Goal: Navigation & Orientation: Find specific page/section

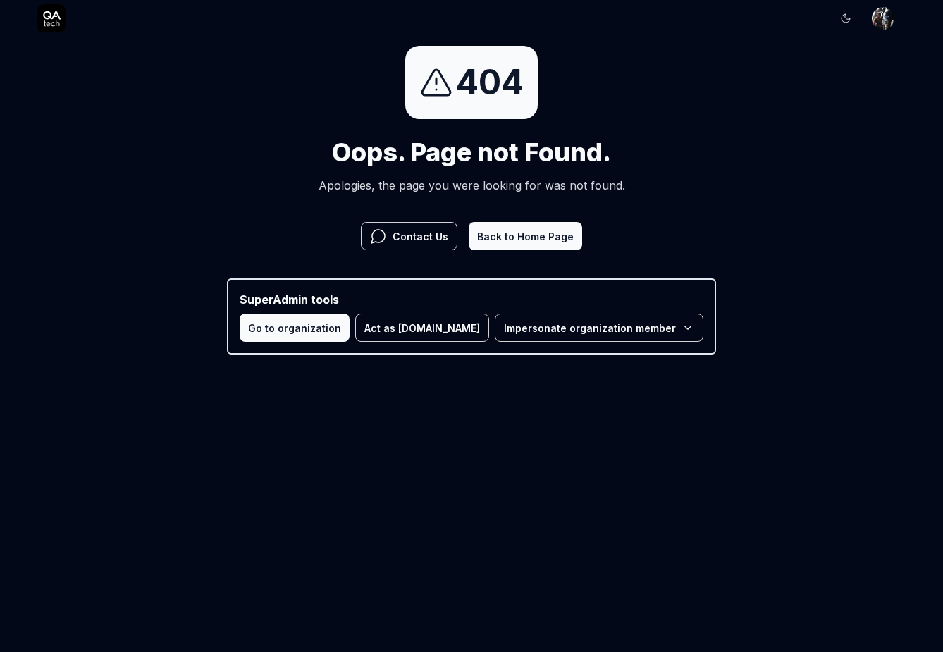
click at [553, 326] on html "Sign In Sign In 404 Oops. Page not Found. Apologies, the page you were looking …" at bounding box center [471, 182] width 943 height 364
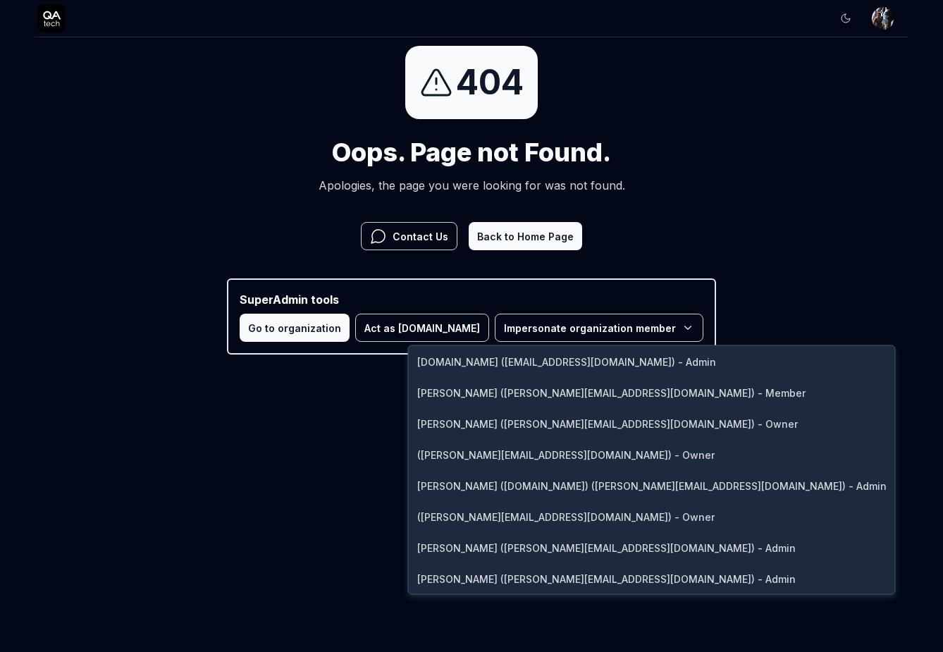
click at [536, 242] on html "Sign In Sign In 404 Oops. Page not Found. Apologies, the page you were looking …" at bounding box center [471, 182] width 943 height 364
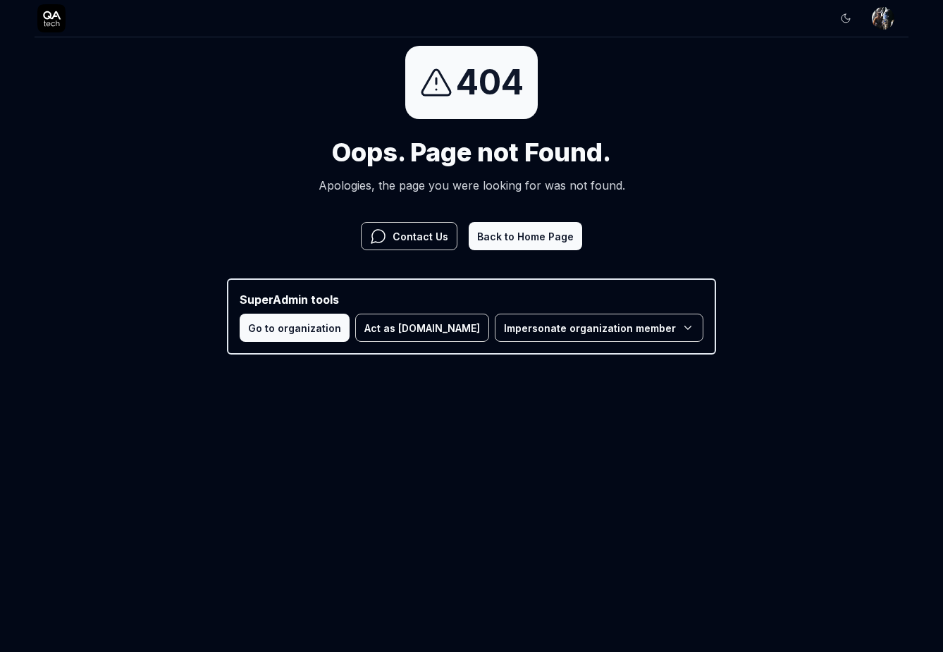
click at [849, 16] on html "Sign In Sign In 404 Oops. Page not Found. Apologies, the page you were looking …" at bounding box center [471, 182] width 943 height 364
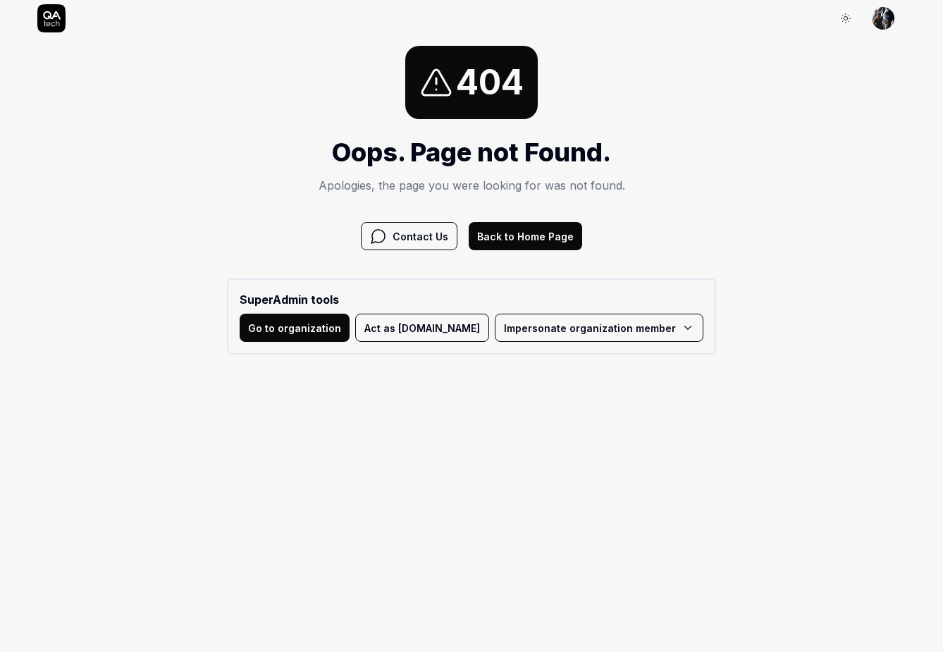
click at [539, 232] on button "Back to Home Page" at bounding box center [525, 236] width 113 height 28
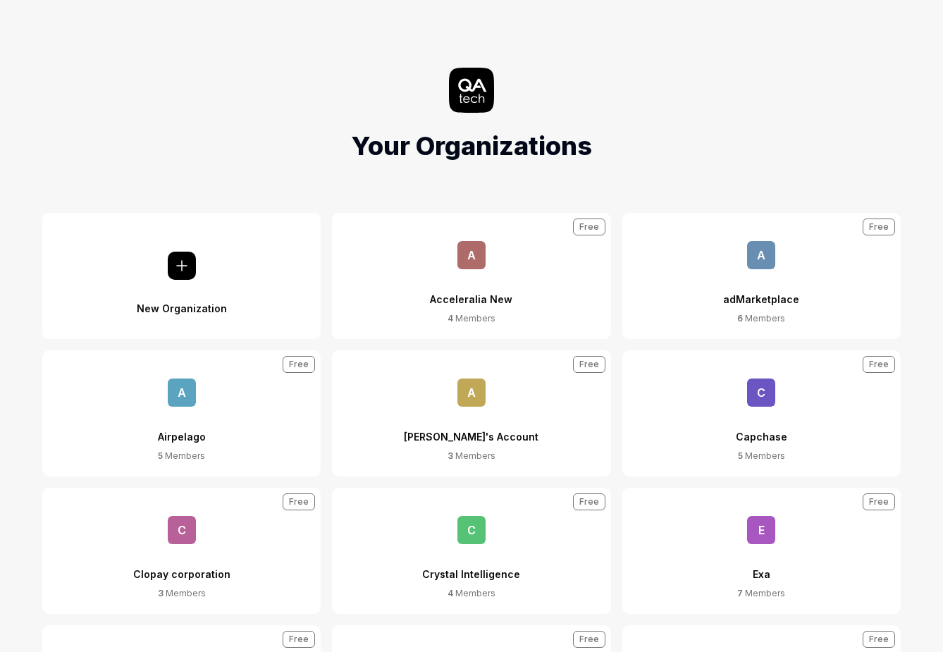
click at [767, 304] on div "adMarketplace" at bounding box center [761, 290] width 76 height 43
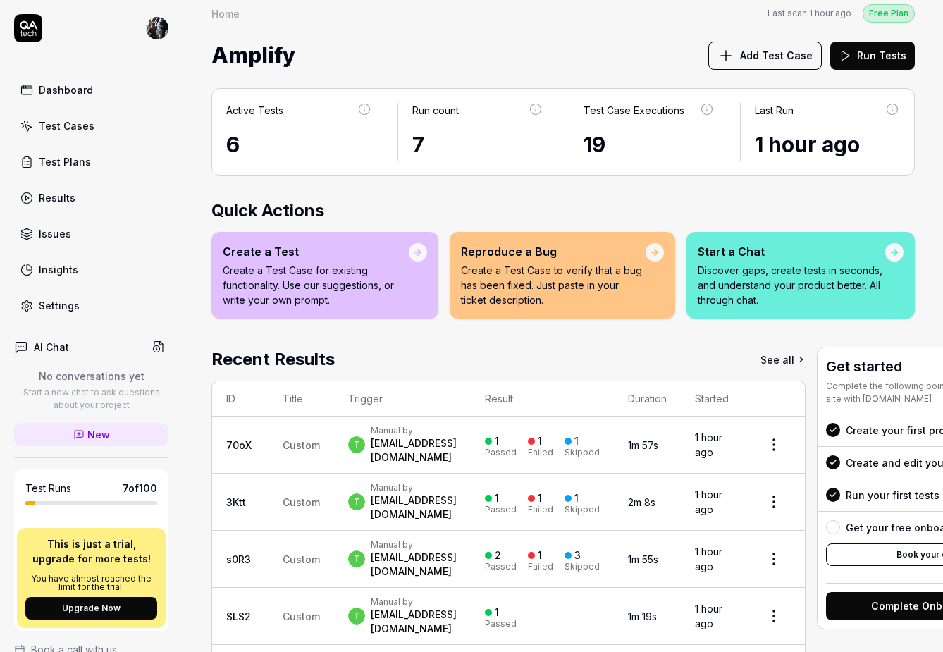
scroll to position [36, 0]
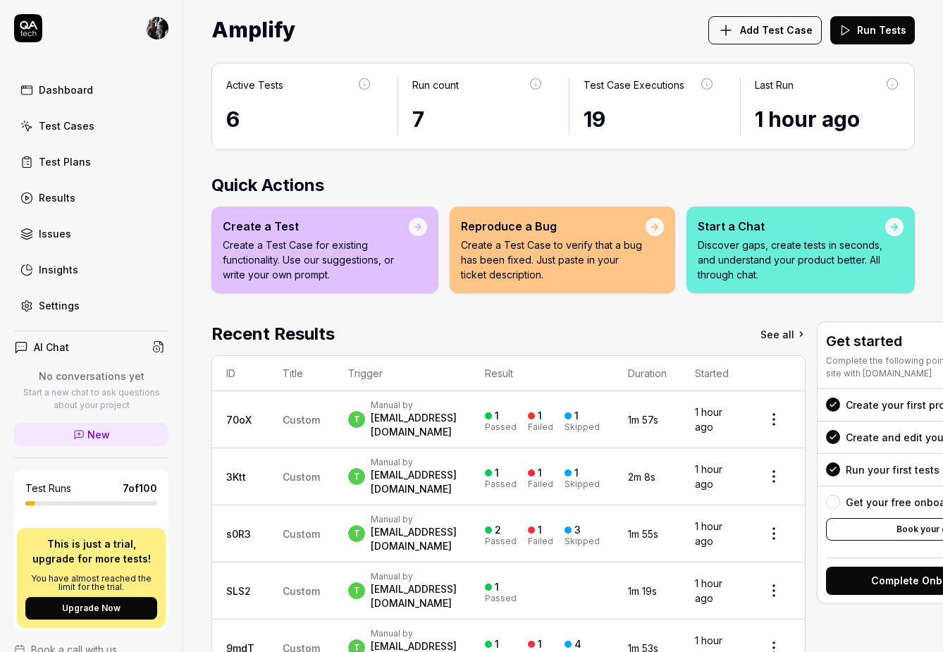
click at [805, 330] on link "See all" at bounding box center [782, 333] width 45 height 25
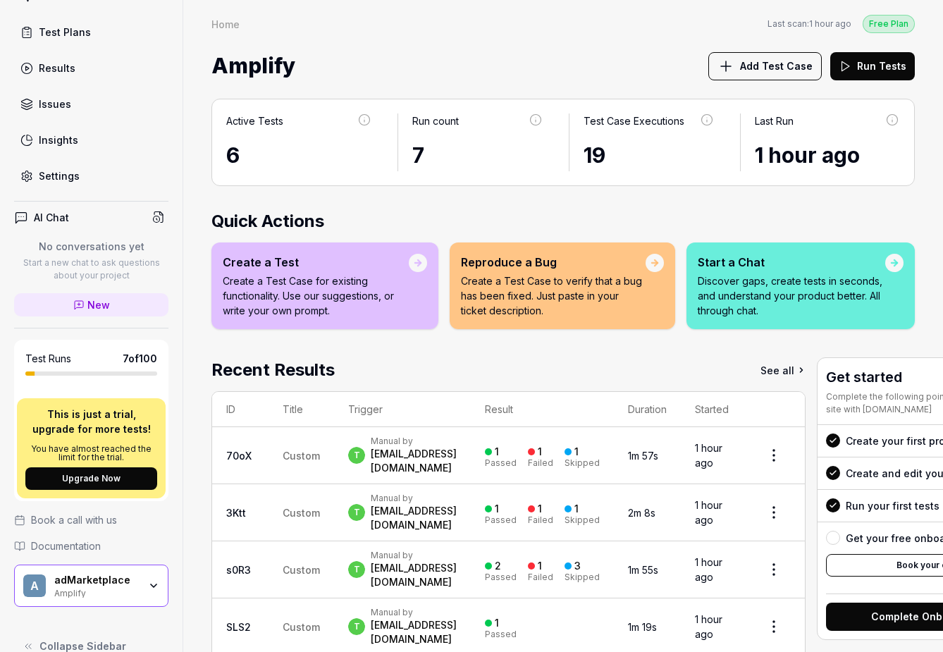
scroll to position [153, 0]
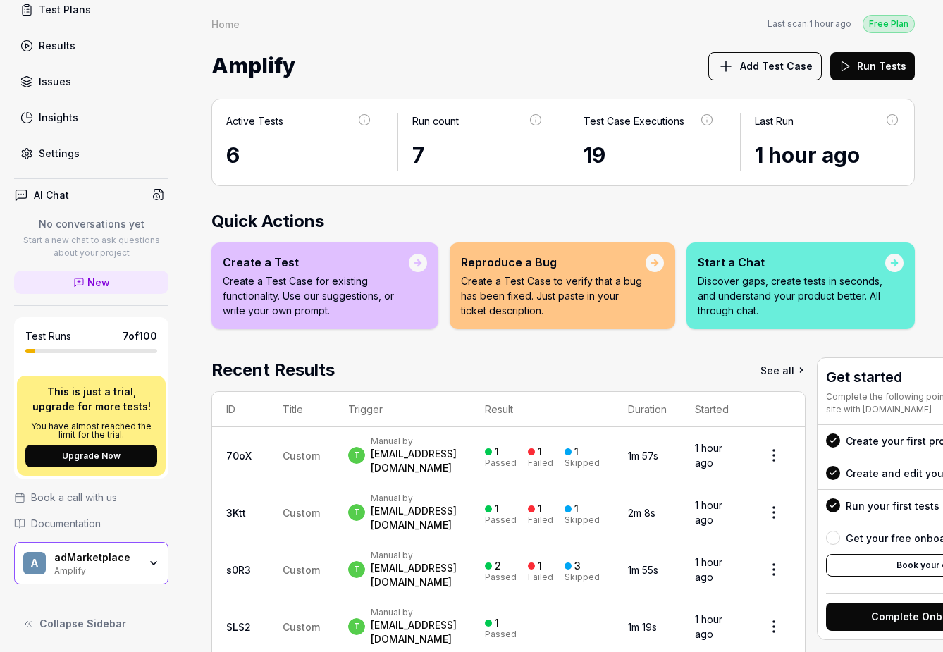
click at [109, 569] on div "Amplify" at bounding box center [96, 569] width 85 height 11
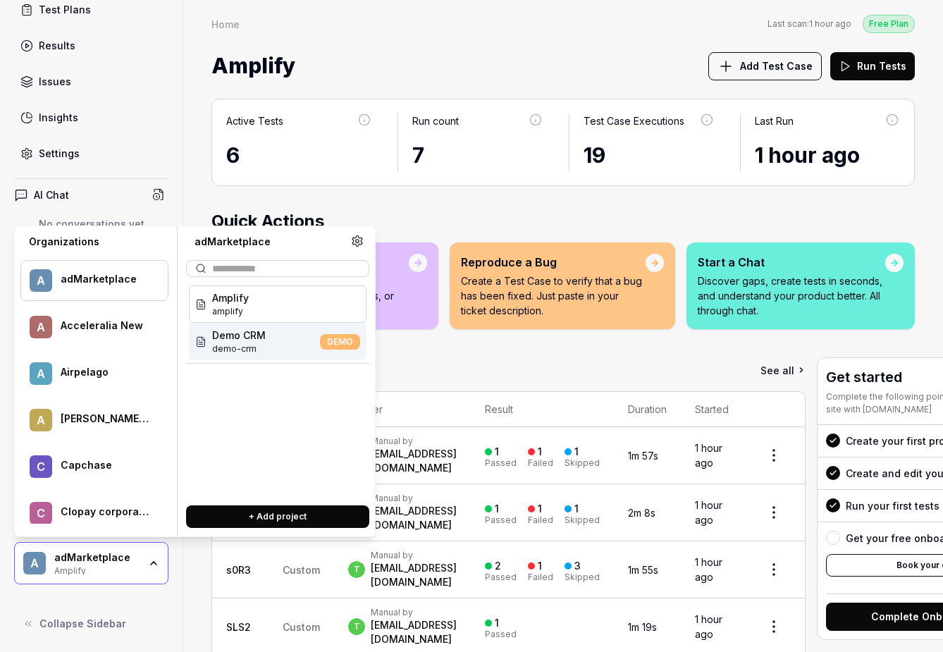
click at [485, 357] on div "Recent Results See all" at bounding box center [508, 369] width 594 height 25
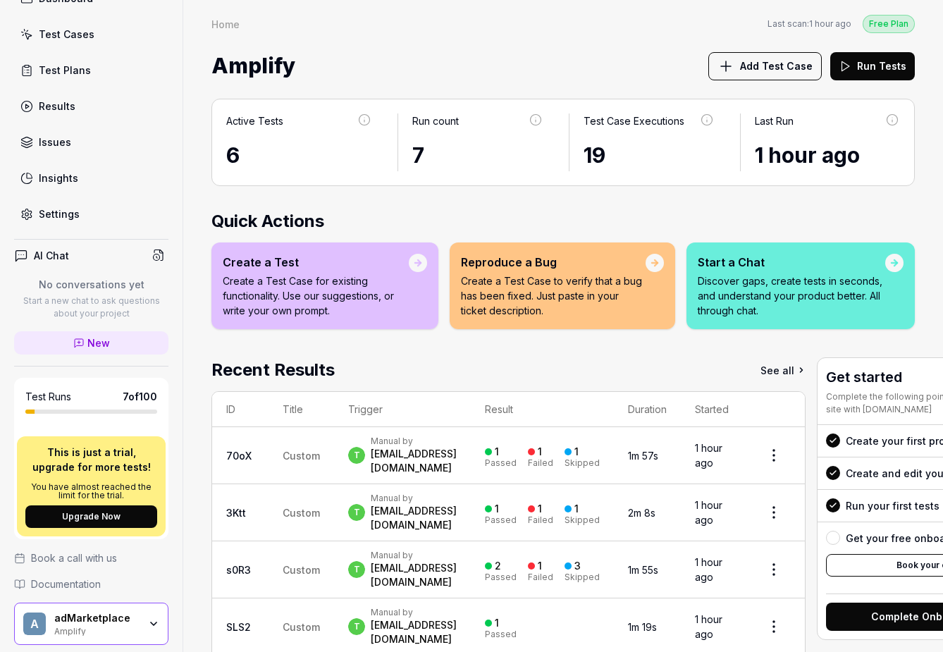
scroll to position [0, 0]
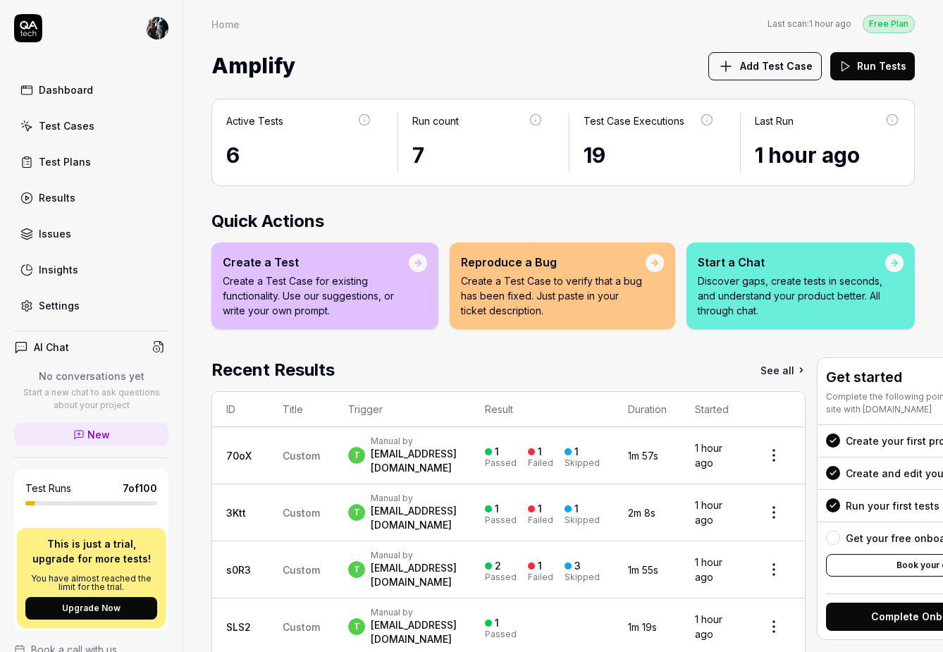
click at [65, 95] on div "Dashboard" at bounding box center [66, 89] width 54 height 15
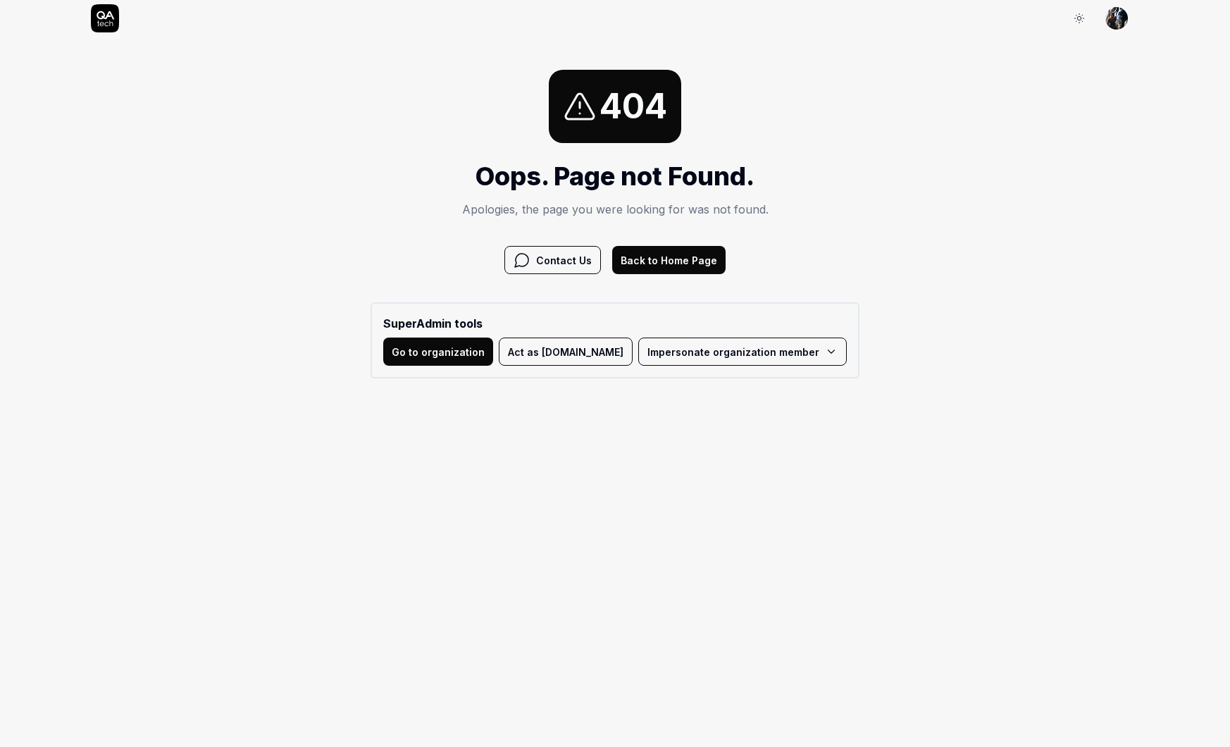
click at [618, 261] on button "Back to Home Page" at bounding box center [668, 260] width 113 height 28
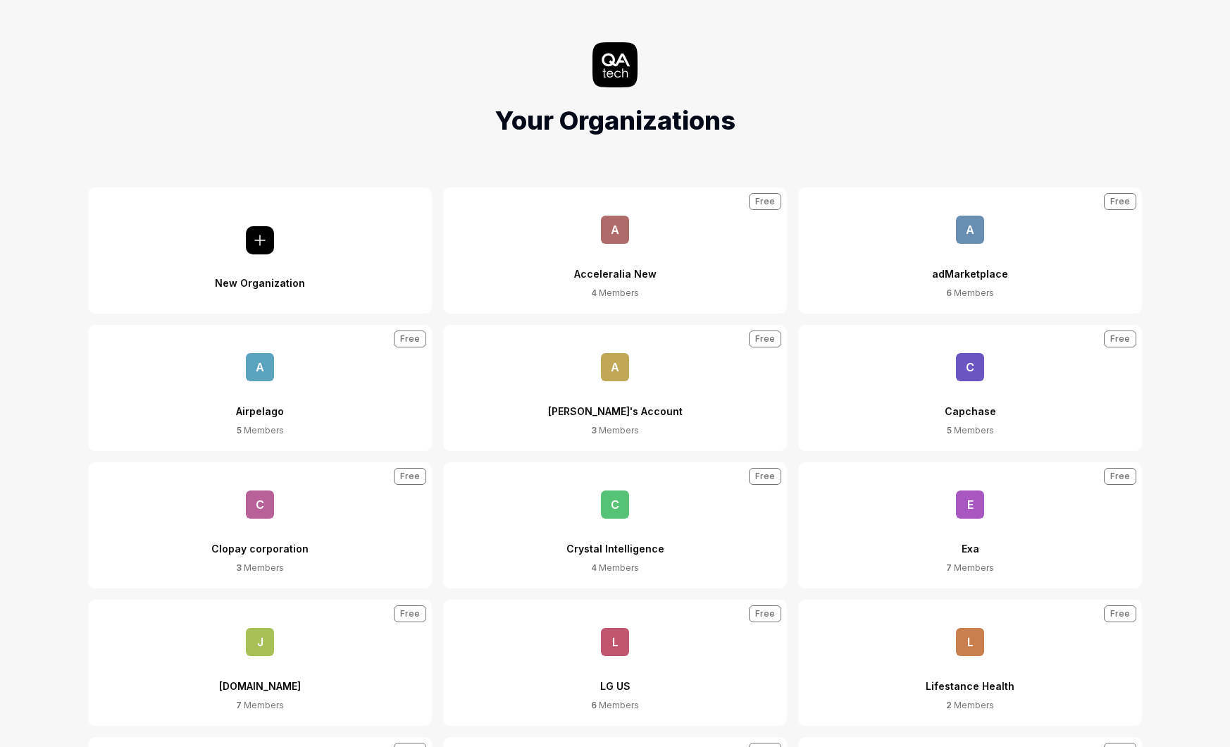
scroll to position [30, 0]
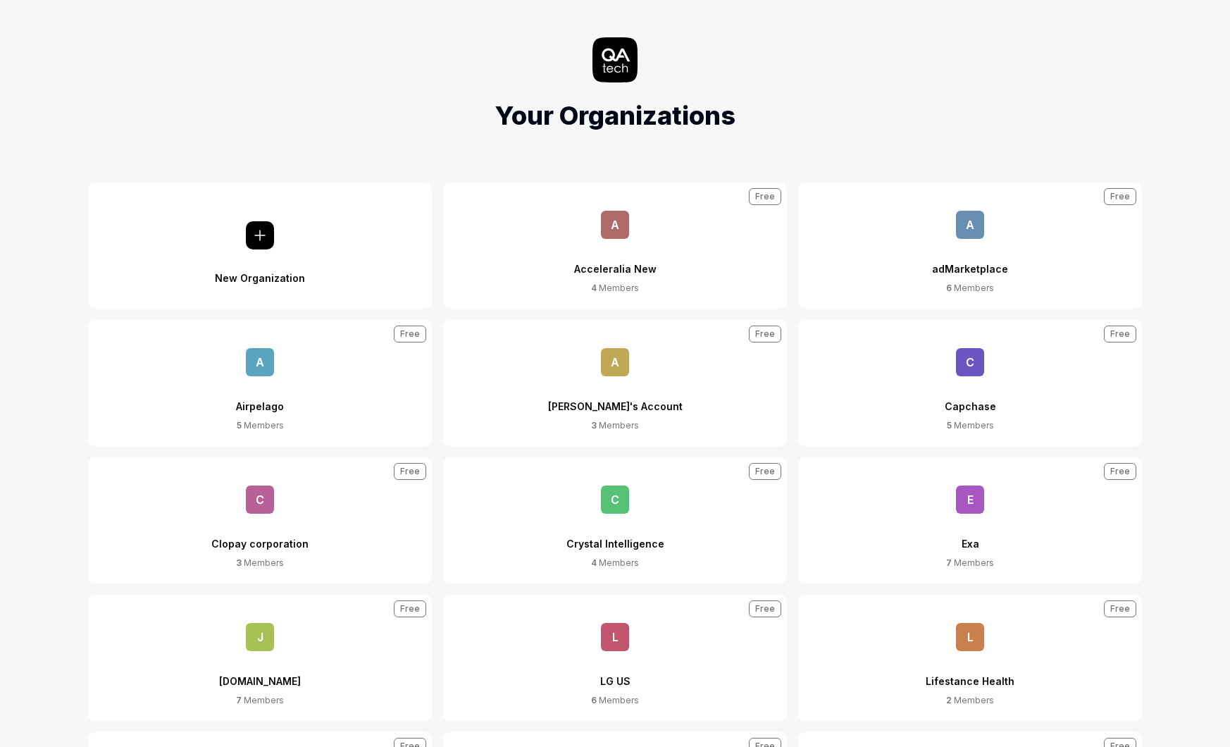
click at [984, 228] on span "a" at bounding box center [970, 225] width 28 height 28
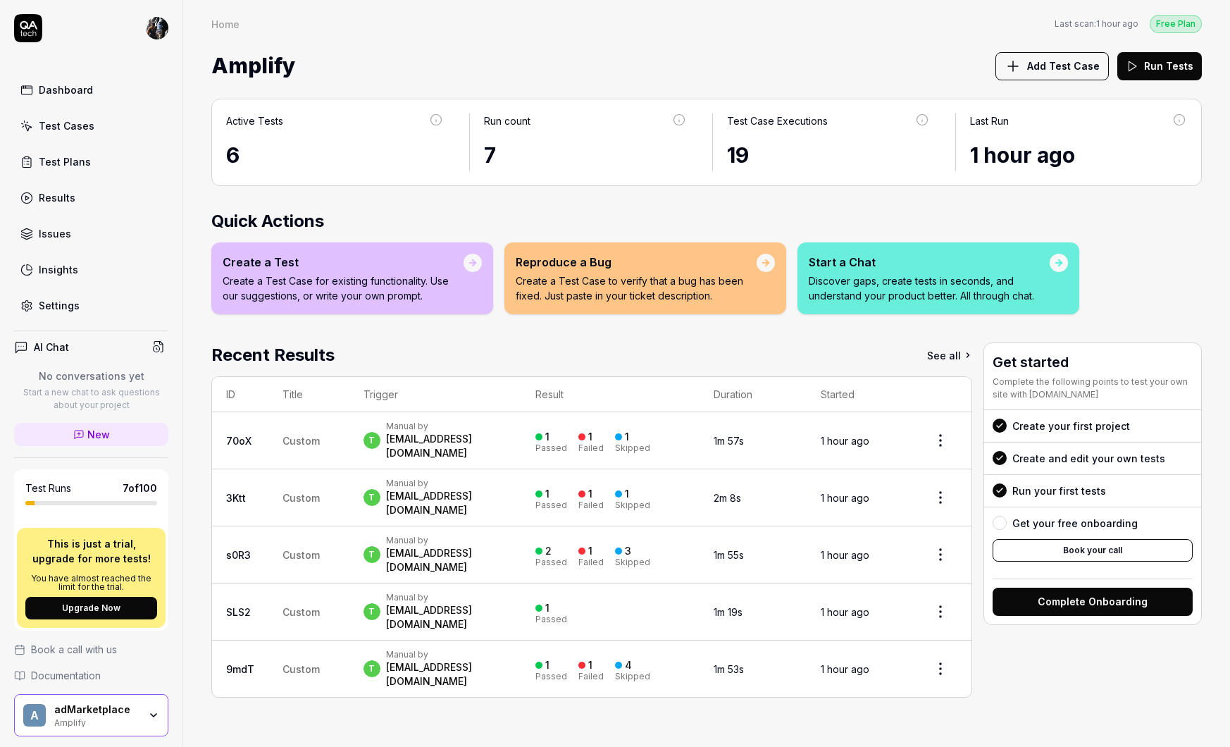
click at [40, 88] on div "Dashboard" at bounding box center [66, 89] width 54 height 15
